Goal: Transaction & Acquisition: Purchase product/service

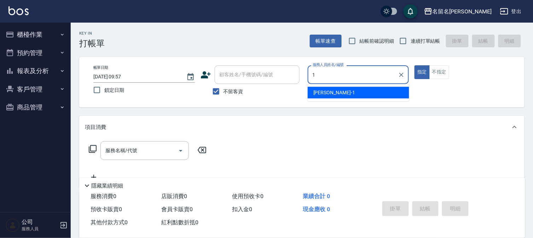
type input "[PERSON_NAME]-1"
type button "true"
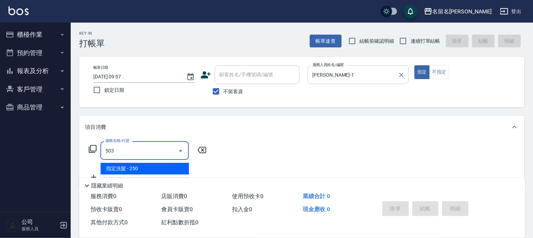
type input "指定洗髮(503)"
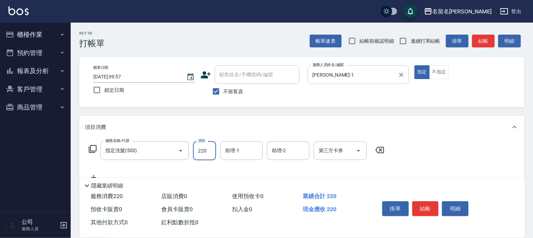
type input "220"
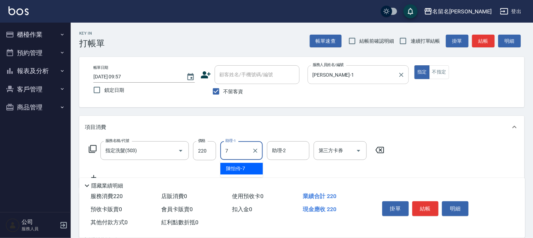
type input "[PERSON_NAME]-7"
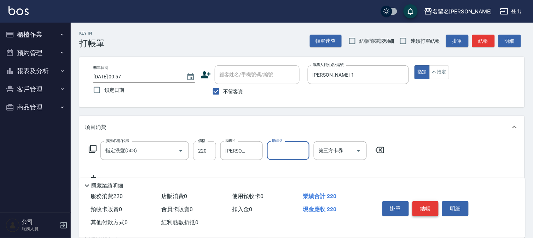
click at [421, 208] on button "結帳" at bounding box center [425, 208] width 27 height 15
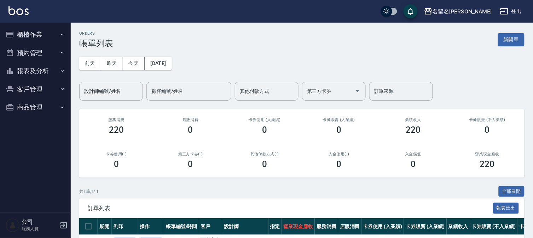
click at [33, 32] on button "櫃檯作業" at bounding box center [35, 34] width 65 height 18
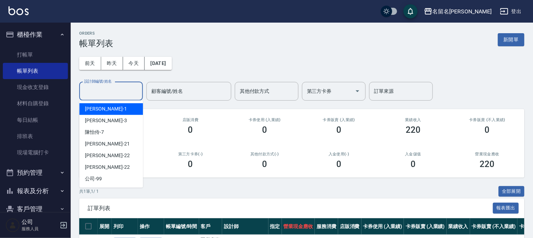
click at [107, 93] on input "設計師編號/姓名" at bounding box center [110, 91] width 57 height 12
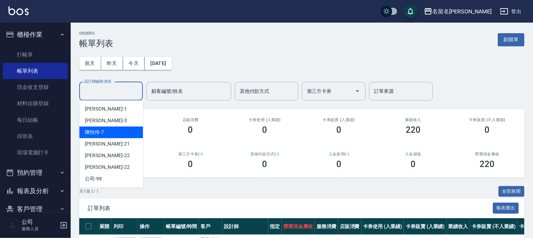
click at [110, 130] on div "[PERSON_NAME]-7" at bounding box center [111, 133] width 64 height 12
type input "[PERSON_NAME]-7"
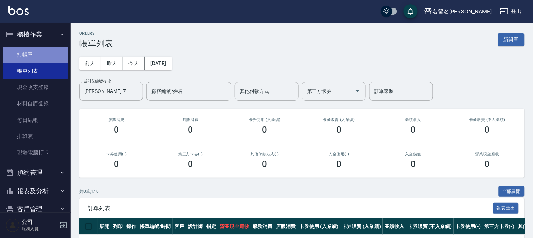
click at [41, 57] on link "打帳單" at bounding box center [35, 55] width 65 height 16
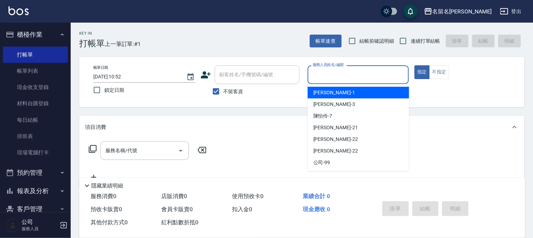
click at [380, 76] on input "服務人員姓名/編號" at bounding box center [358, 75] width 95 height 12
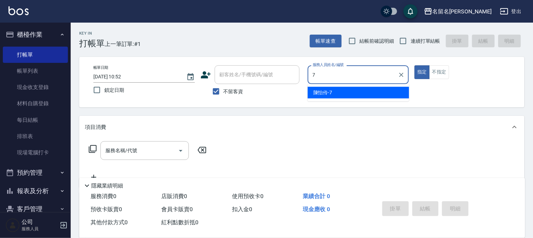
type input "[PERSON_NAME]-7"
type button "true"
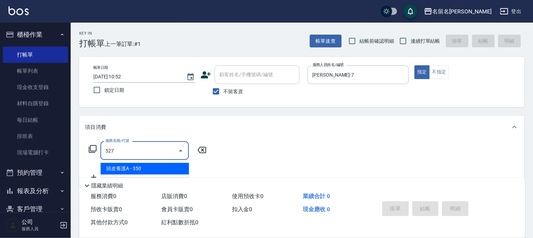
type input "頭皮養護A(527)"
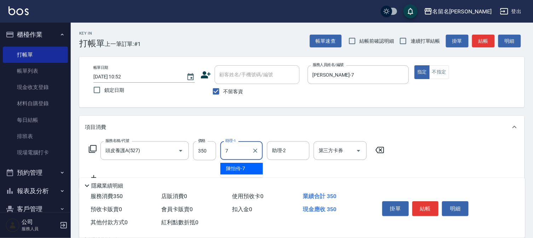
type input "[PERSON_NAME]-7"
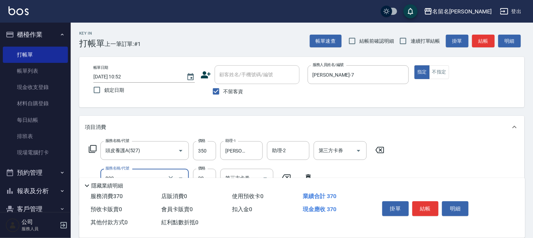
type input "潤絲(809)"
type input "[PERSON_NAME]-7"
click at [423, 205] on button "結帳" at bounding box center [425, 208] width 27 height 15
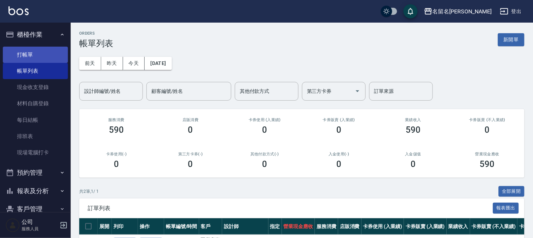
click at [34, 54] on link "打帳單" at bounding box center [35, 55] width 65 height 16
